Goal: Information Seeking & Learning: Check status

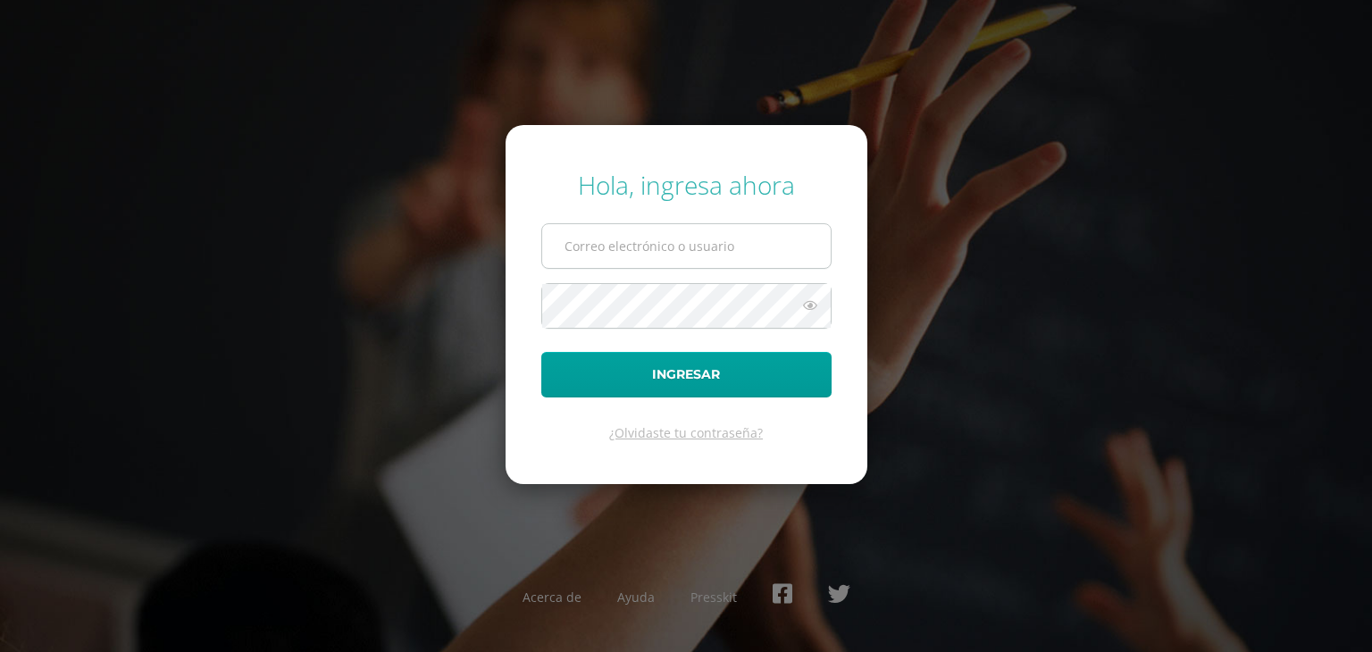
click at [683, 242] on input "text" at bounding box center [686, 246] width 289 height 44
click at [590, 245] on input "text" at bounding box center [686, 246] width 289 height 44
type input "alexamendez9@gmail.com"
click at [541, 352] on button "Ingresar" at bounding box center [686, 375] width 290 height 46
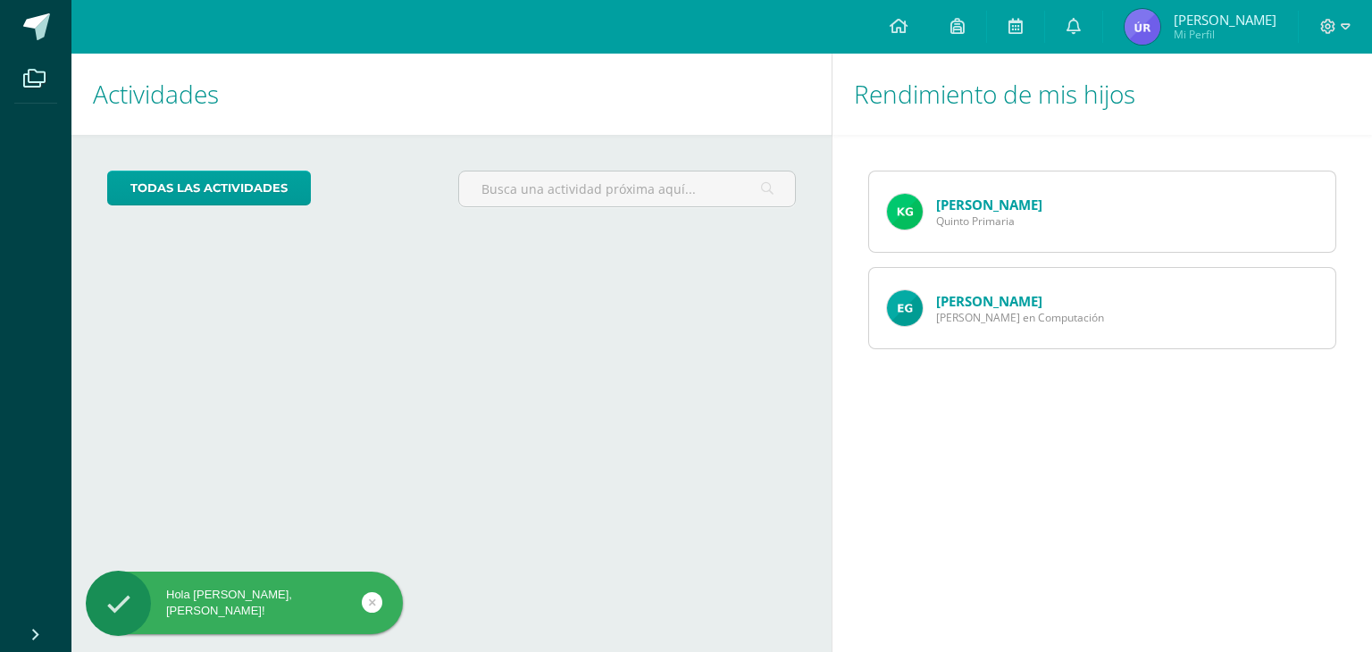
click at [1007, 207] on link "[PERSON_NAME]" at bounding box center [989, 205] width 106 height 18
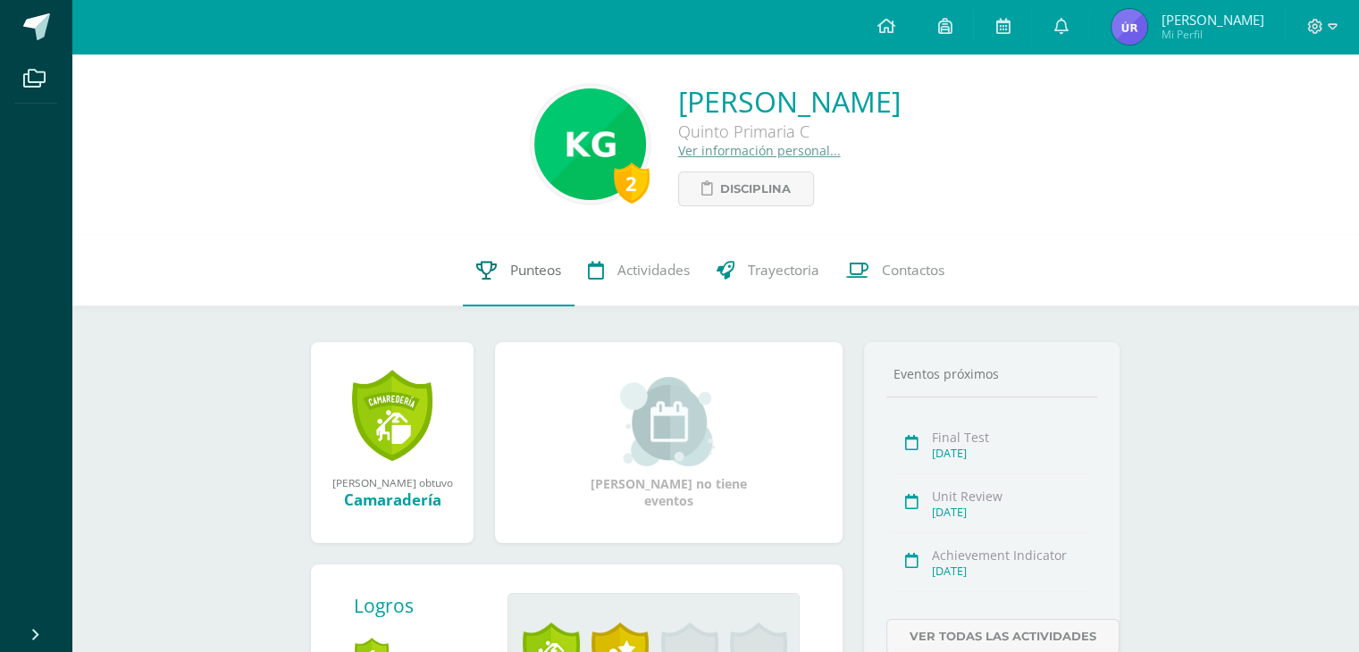
click at [519, 264] on span "Punteos" at bounding box center [535, 270] width 51 height 19
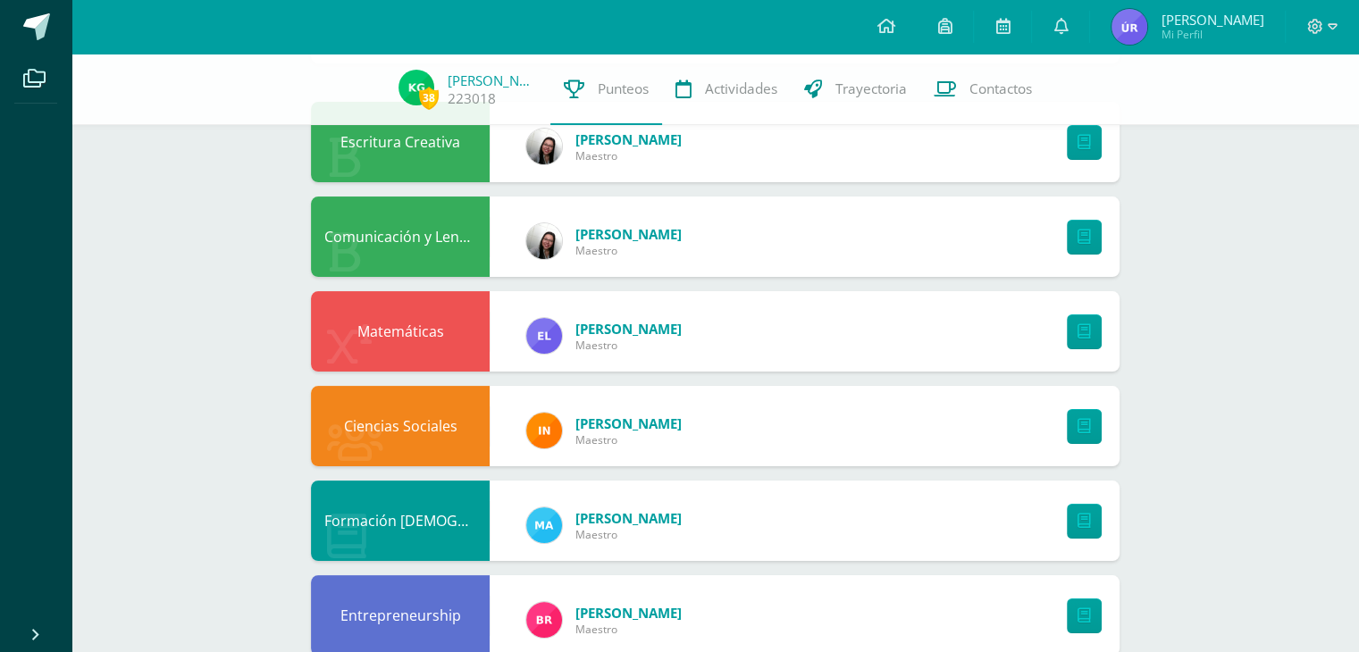
scroll to position [89, 0]
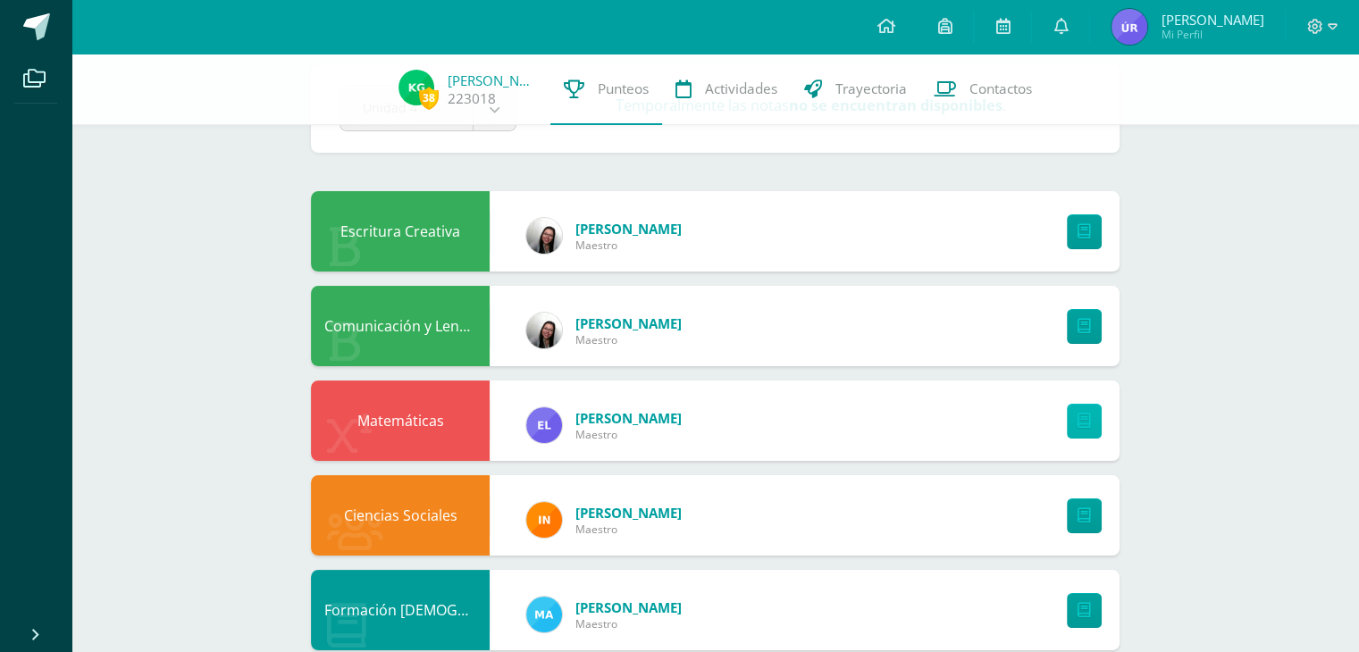
click at [1076, 422] on link at bounding box center [1084, 421] width 35 height 35
click at [937, 24] on icon at bounding box center [944, 26] width 14 height 16
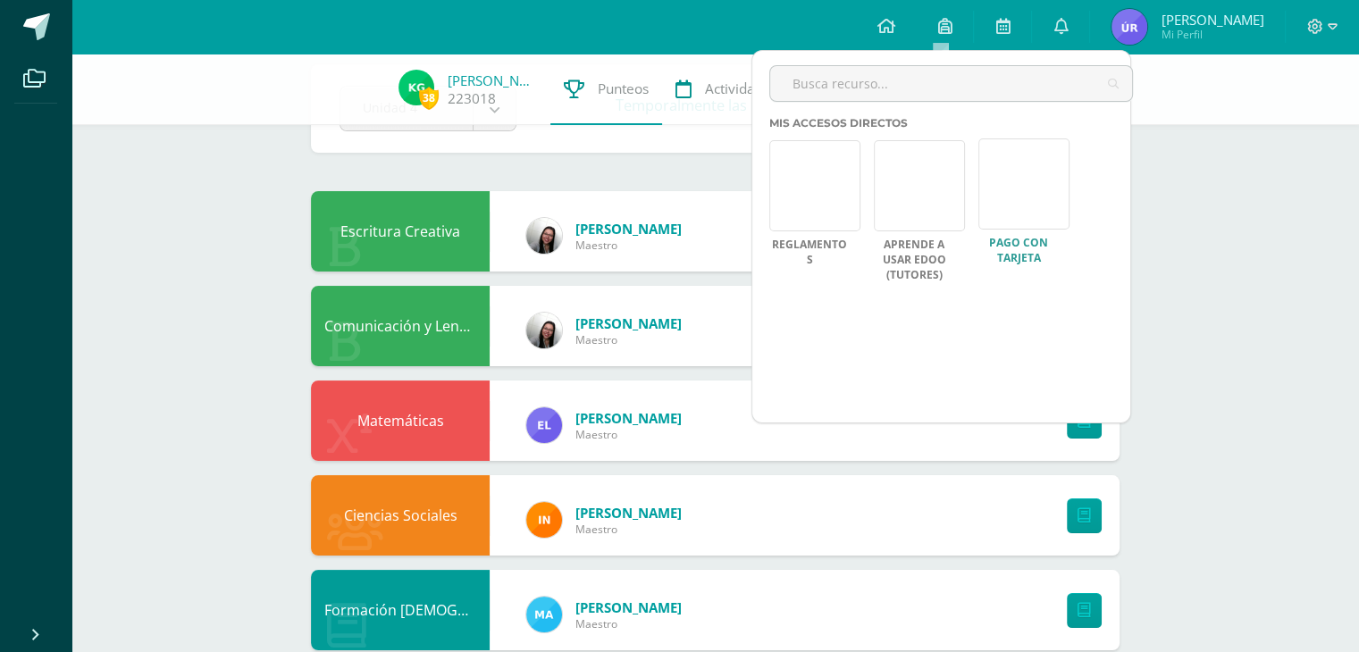
click at [1034, 195] on link at bounding box center [1023, 183] width 91 height 91
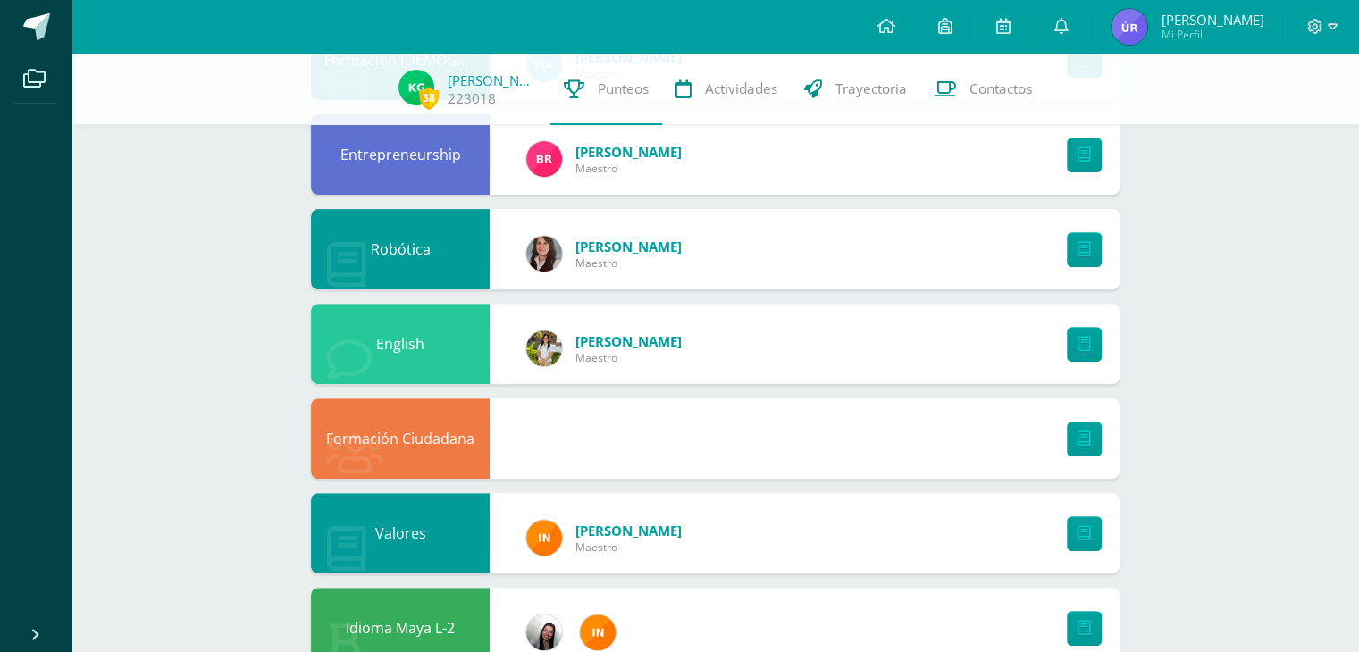
scroll to position [0, 0]
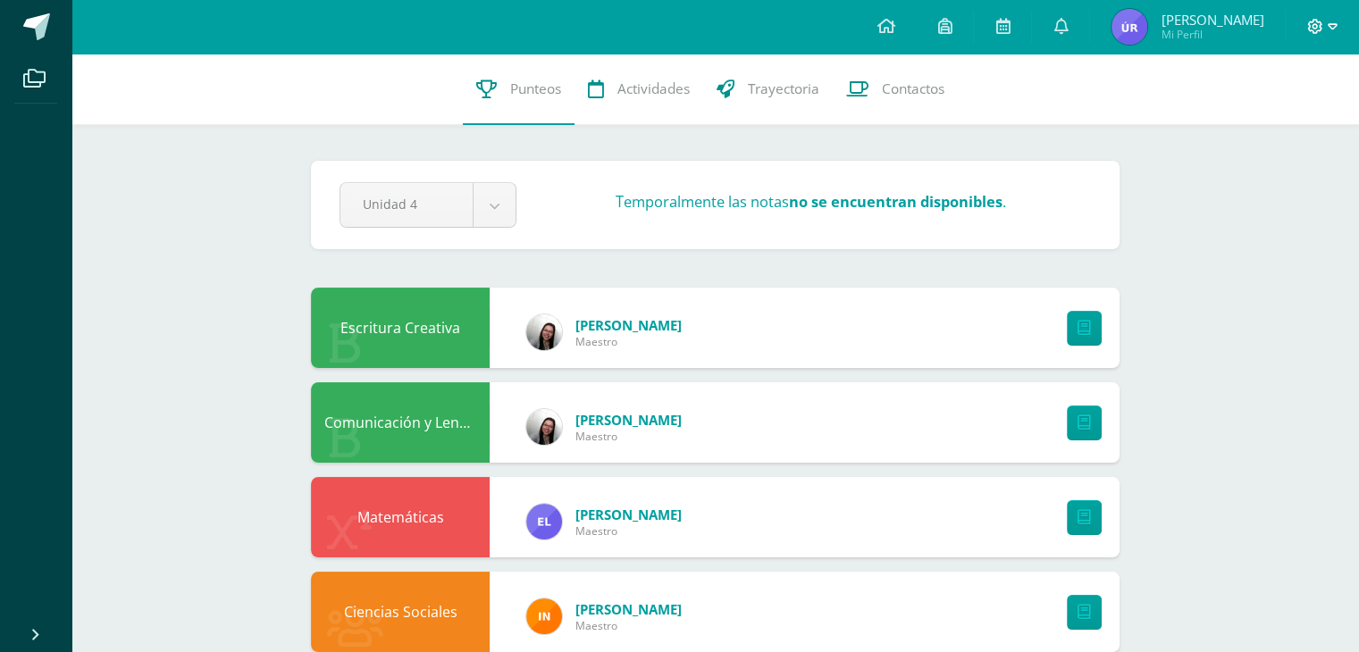
click at [1332, 24] on icon at bounding box center [1332, 26] width 10 height 6
click at [1276, 115] on span "Cerrar sesión" at bounding box center [1275, 121] width 80 height 17
